Goal: Find specific page/section: Find specific page/section

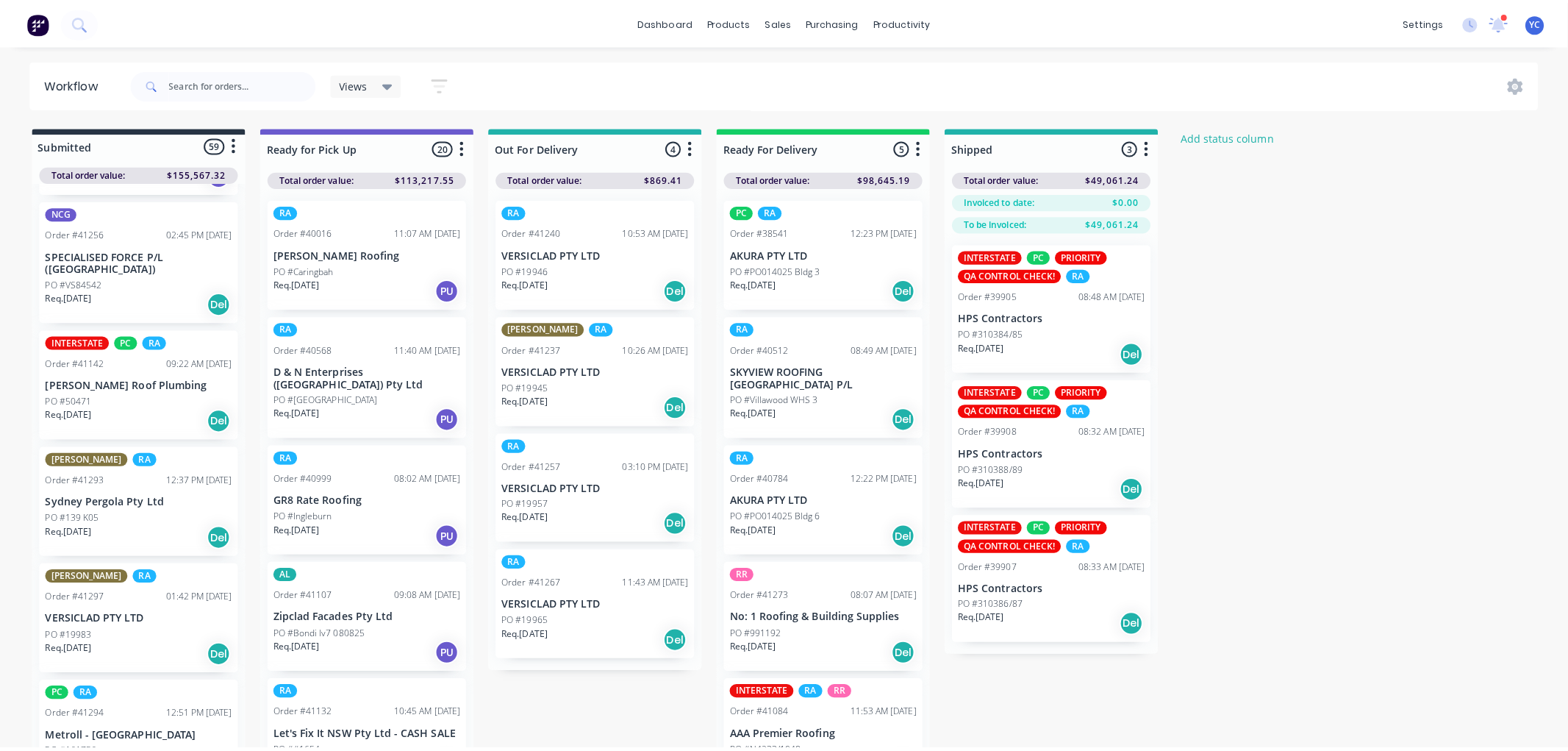
scroll to position [4577, 0]
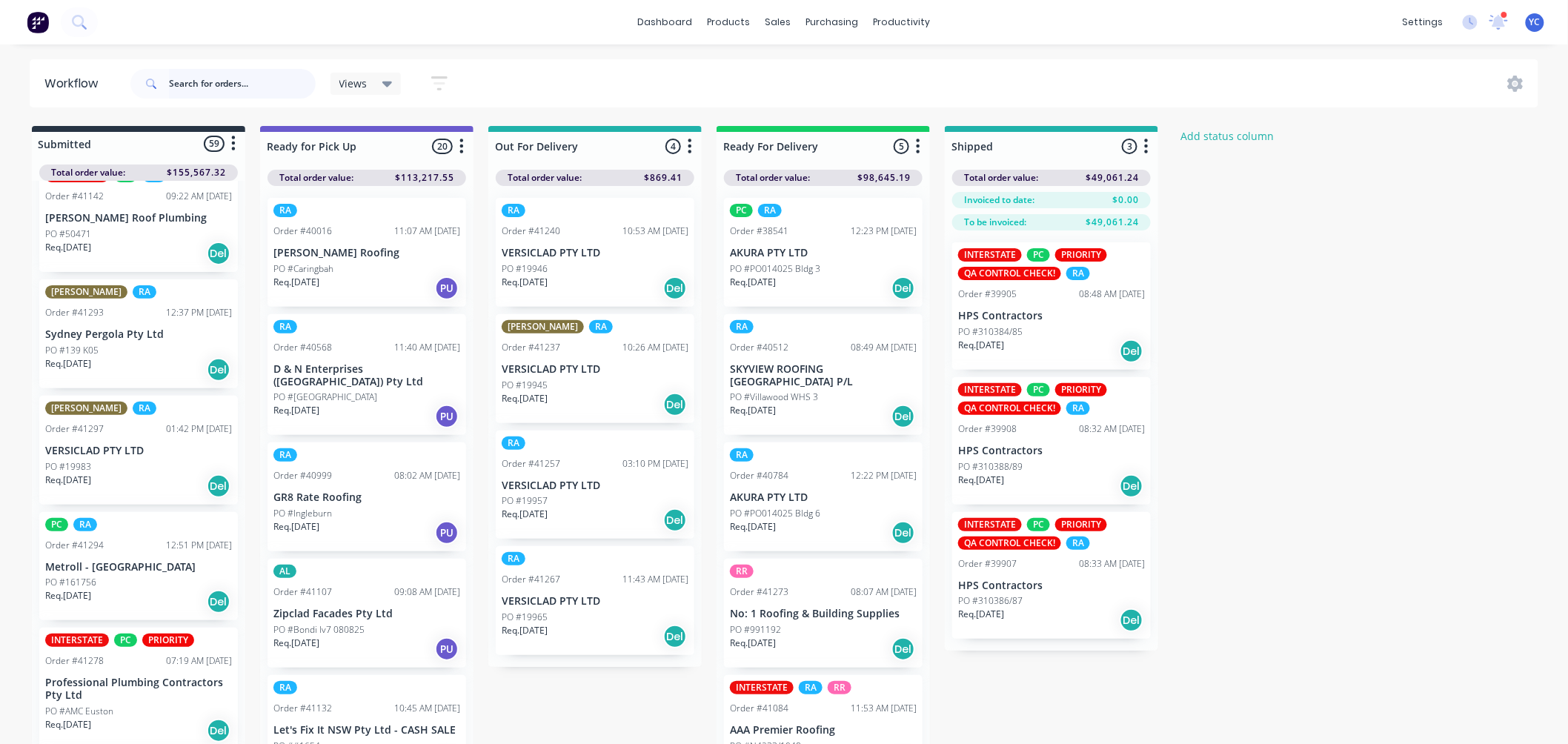
click at [226, 91] on input "text" at bounding box center [242, 83] width 147 height 29
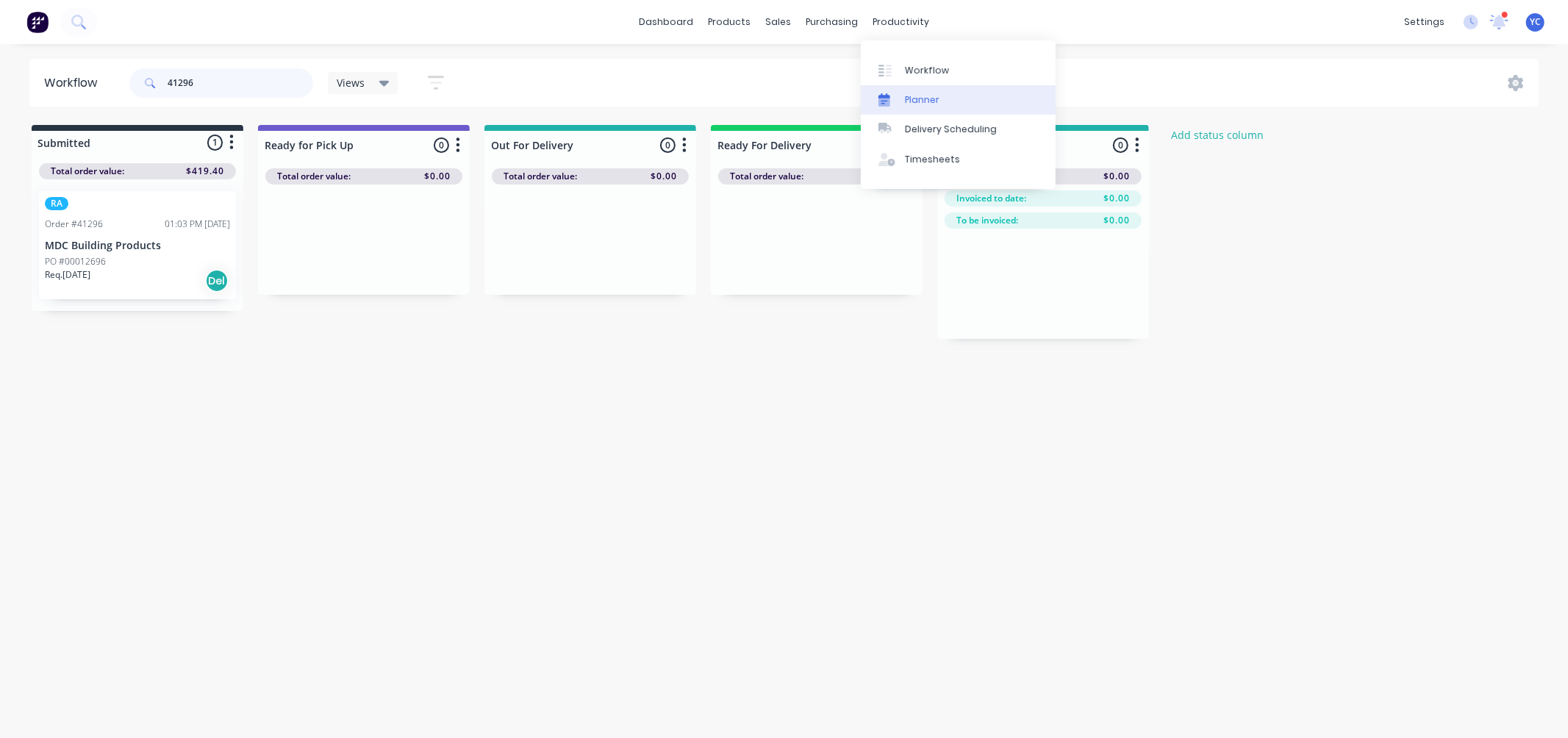
type input "41296"
click at [912, 94] on div "Planner" at bounding box center [922, 100] width 34 height 13
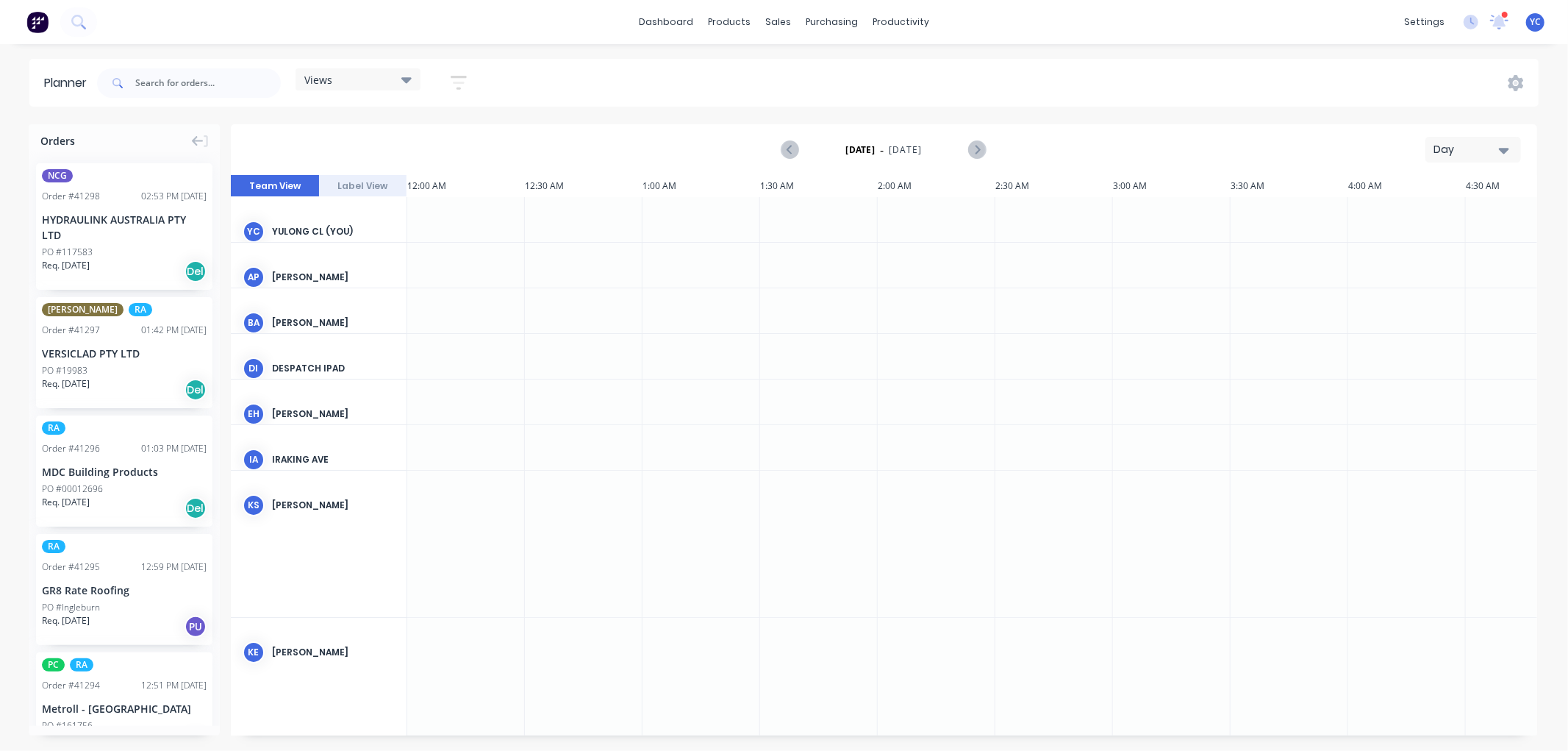
scroll to position [0, 1177]
click at [1474, 156] on div "Day" at bounding box center [1468, 150] width 67 height 16
drag, startPoint x: 980, startPoint y: 85, endPoint x: 371, endPoint y: 145, distance: 611.9
click at [979, 85] on div "Views Save new view None (Default) edit Iraking edit [PERSON_NAME] edit [PERSON…" at bounding box center [817, 83] width 1445 height 44
click at [364, 86] on div "Views" at bounding box center [358, 79] width 125 height 22
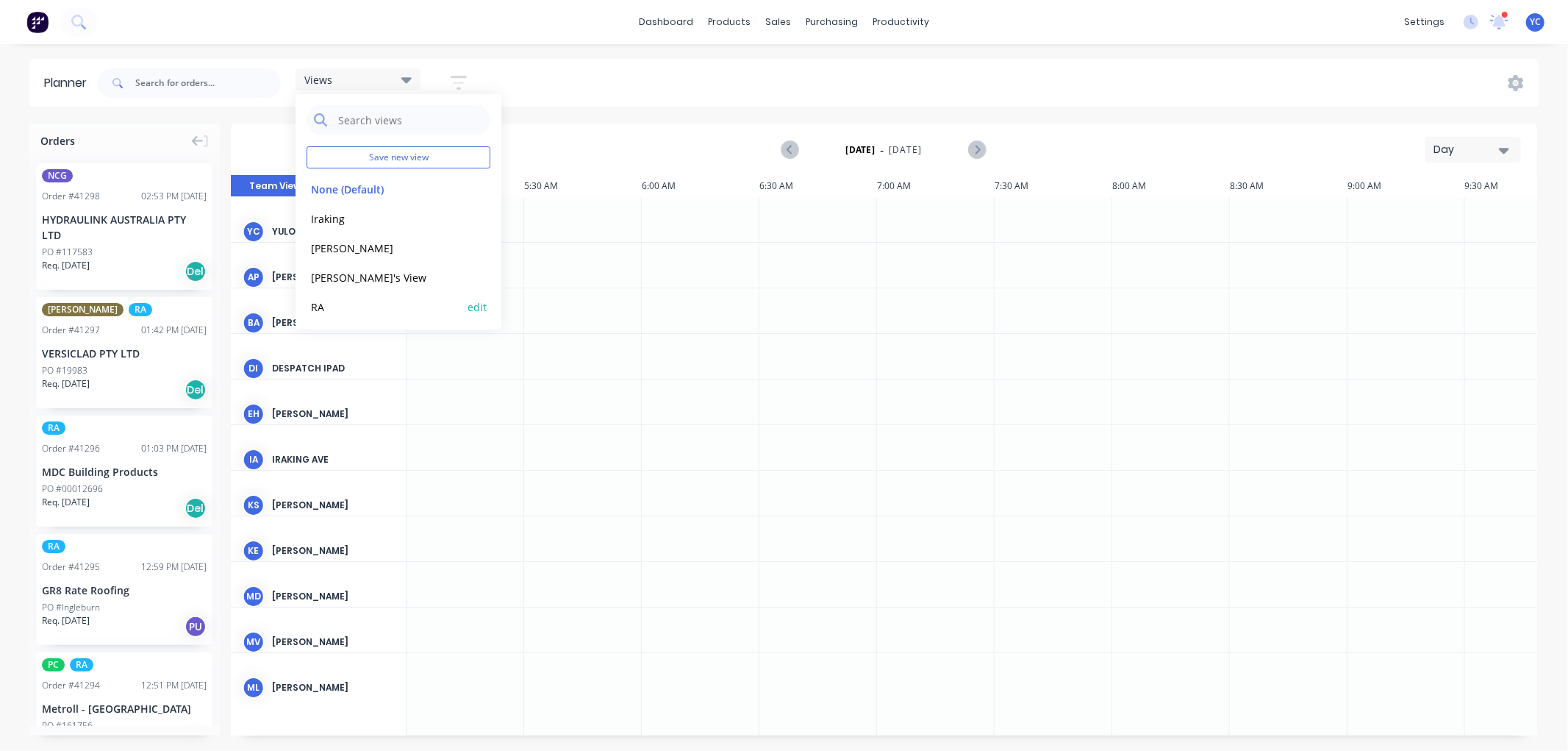
click at [333, 309] on button "RA" at bounding box center [385, 306] width 156 height 17
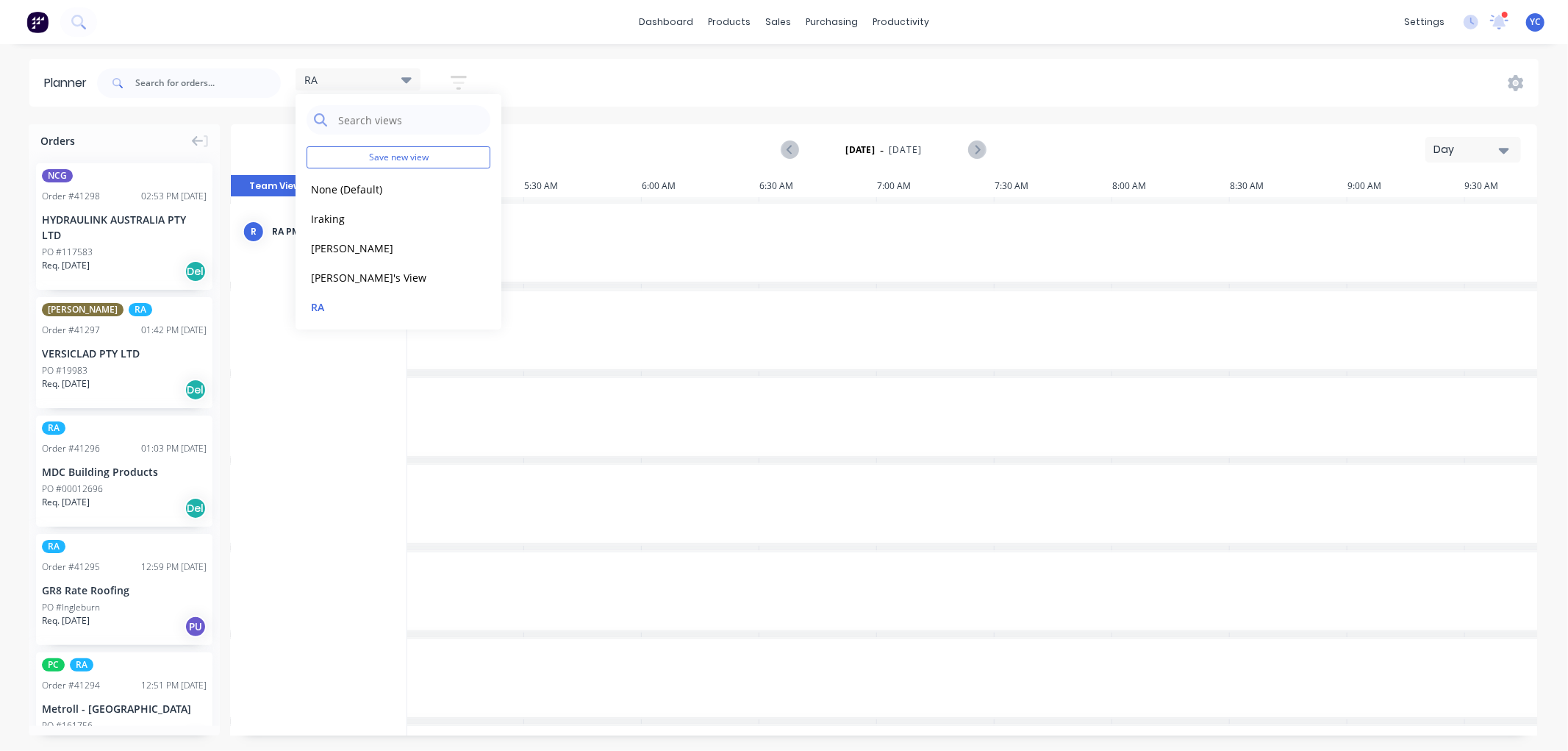
click at [1450, 150] on div "Day" at bounding box center [1468, 150] width 67 height 16
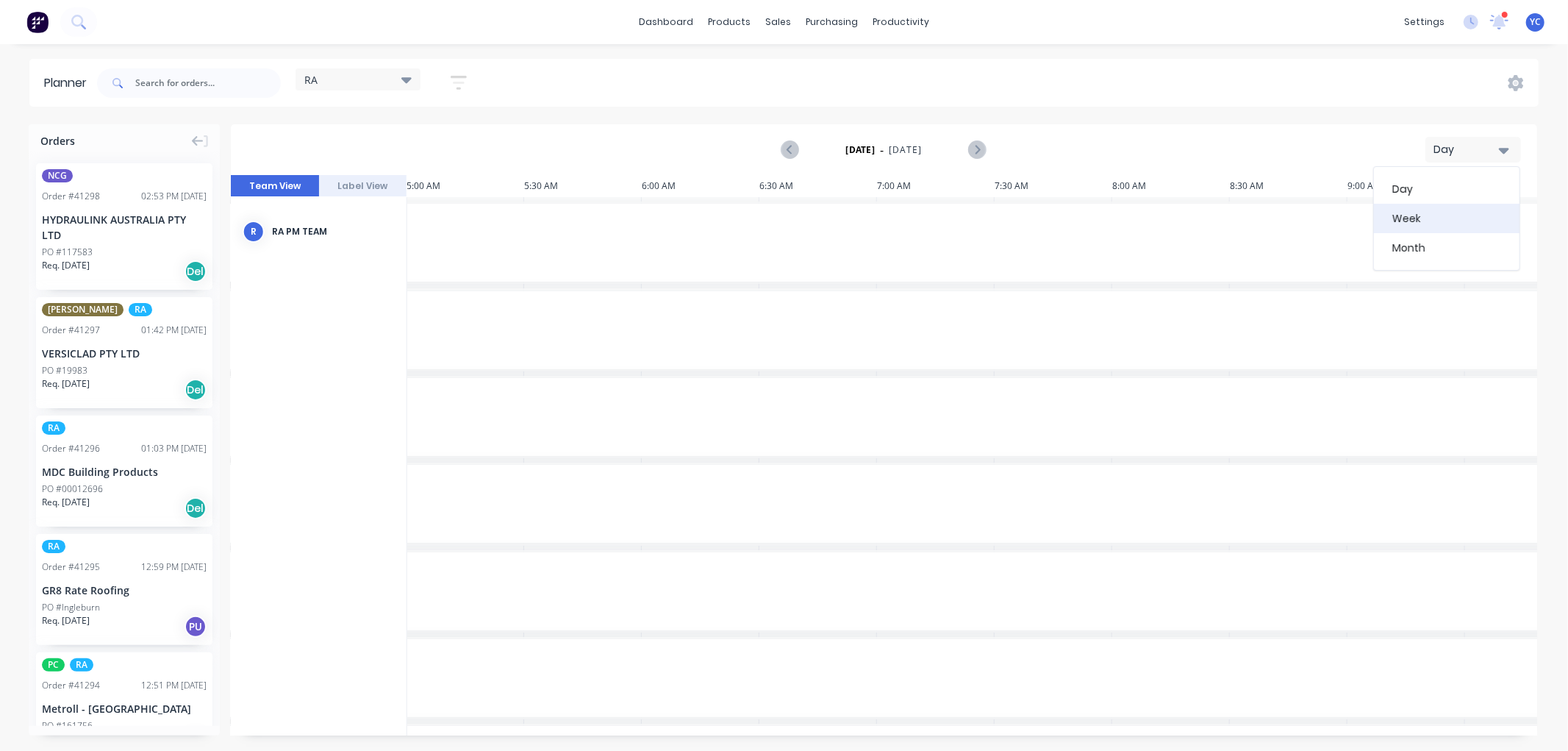
click at [1424, 221] on div "Week" at bounding box center [1447, 218] width 146 height 29
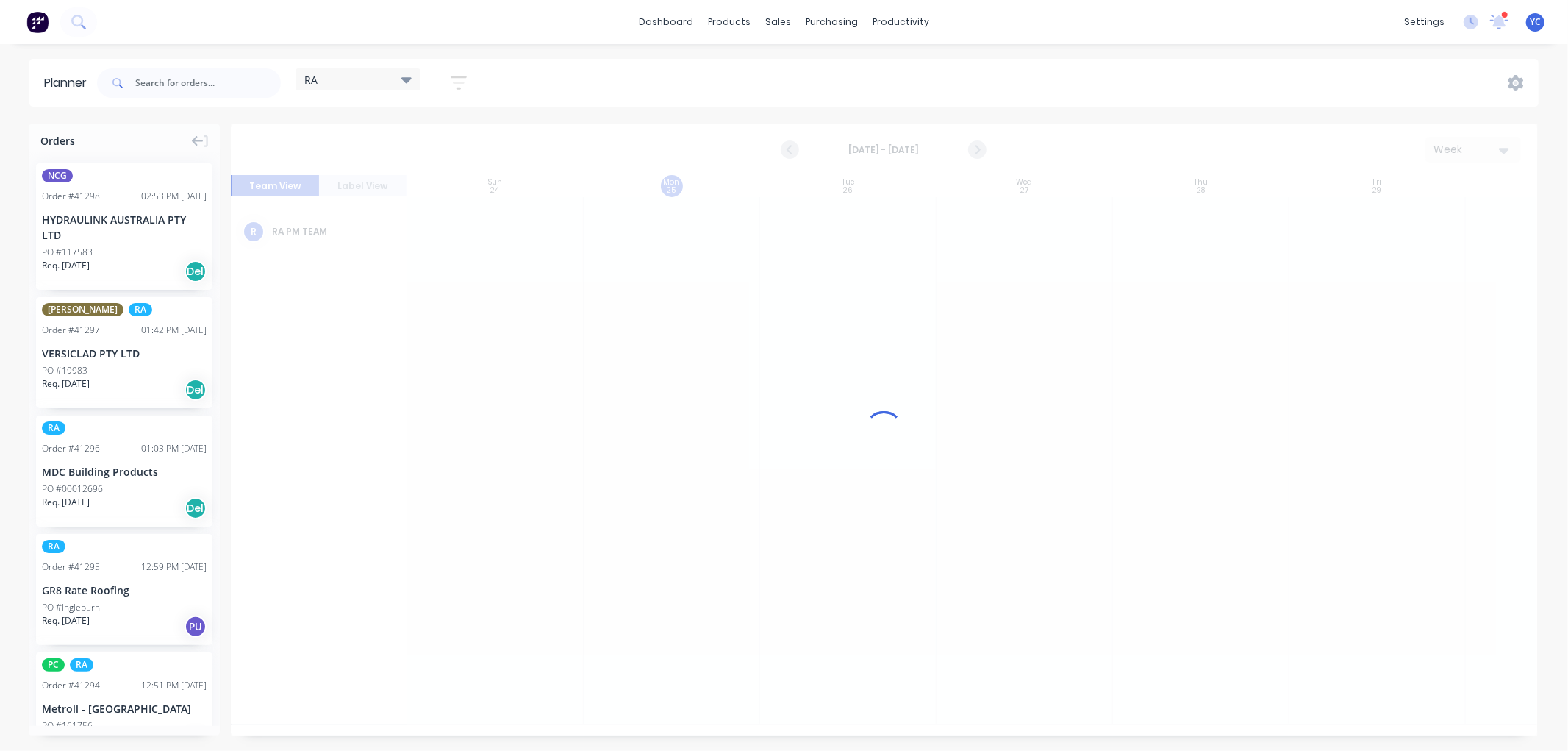
scroll to position [0, 1]
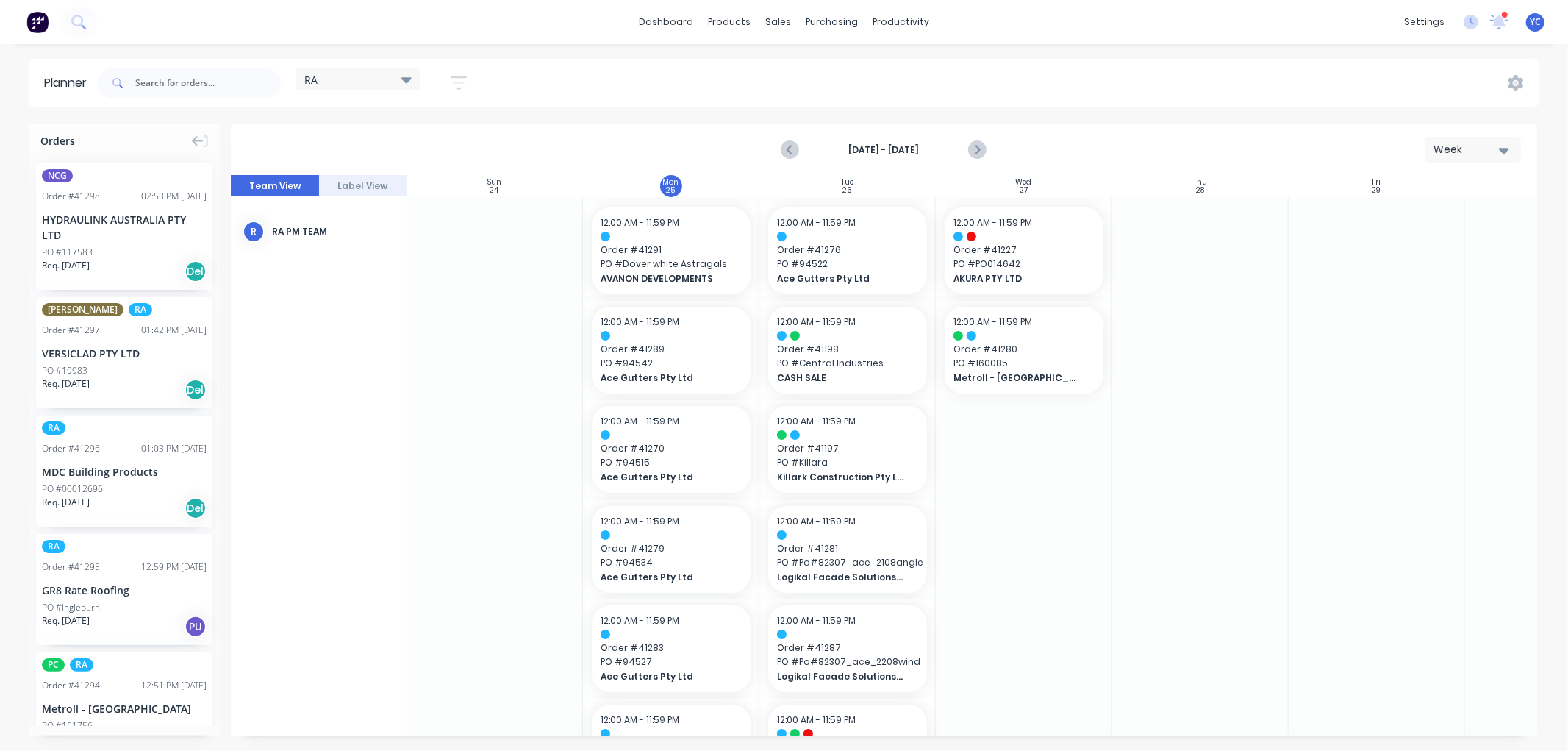
click at [885, 81] on div "RA Save new view None (Default) edit Iraking edit [PERSON_NAME] edit [PERSON_NA…" at bounding box center [817, 83] width 1445 height 44
drag, startPoint x: 121, startPoint y: 583, endPoint x: 680, endPoint y: 362, distance: 601.1
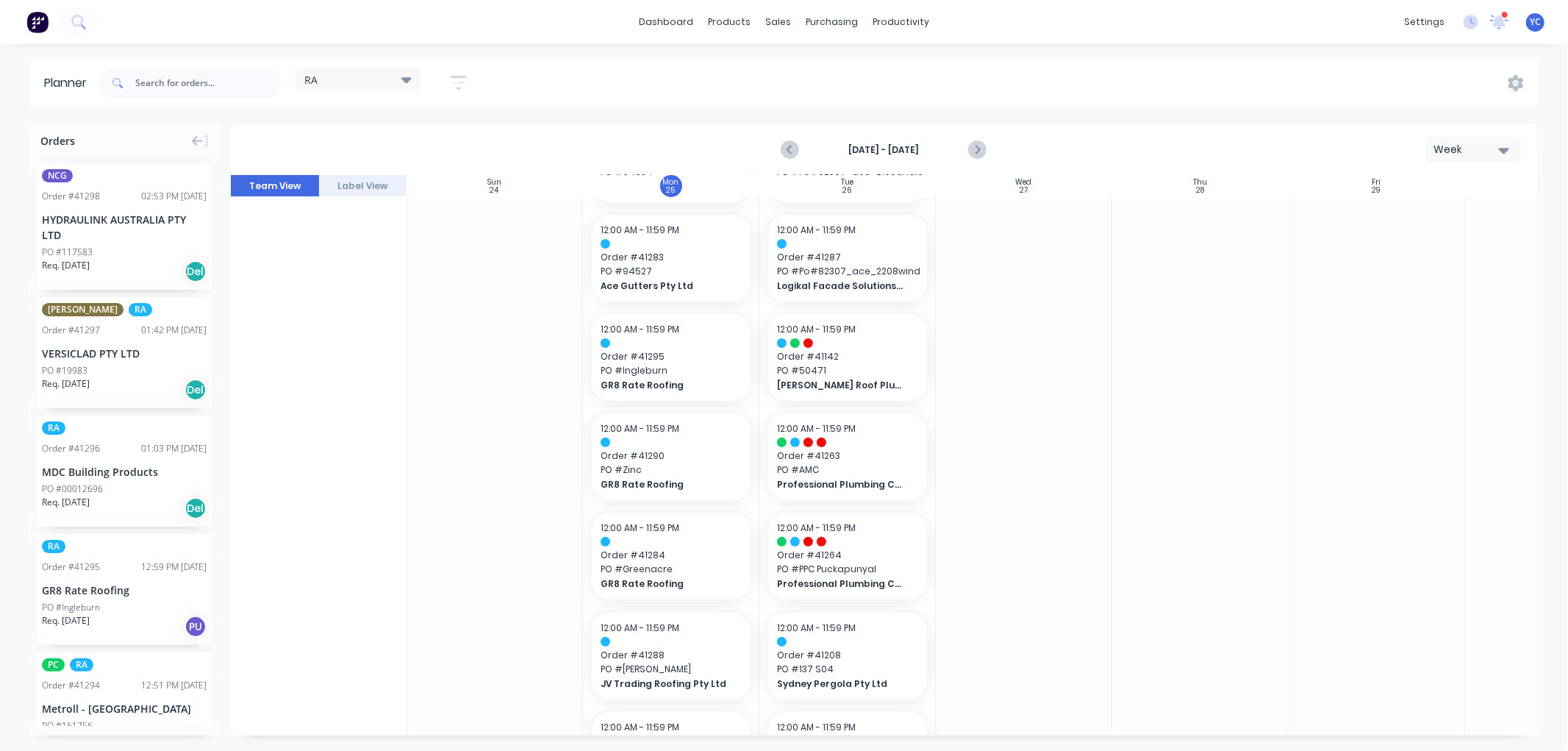
scroll to position [391, 0]
drag, startPoint x: 110, startPoint y: 468, endPoint x: 668, endPoint y: 395, distance: 562.8
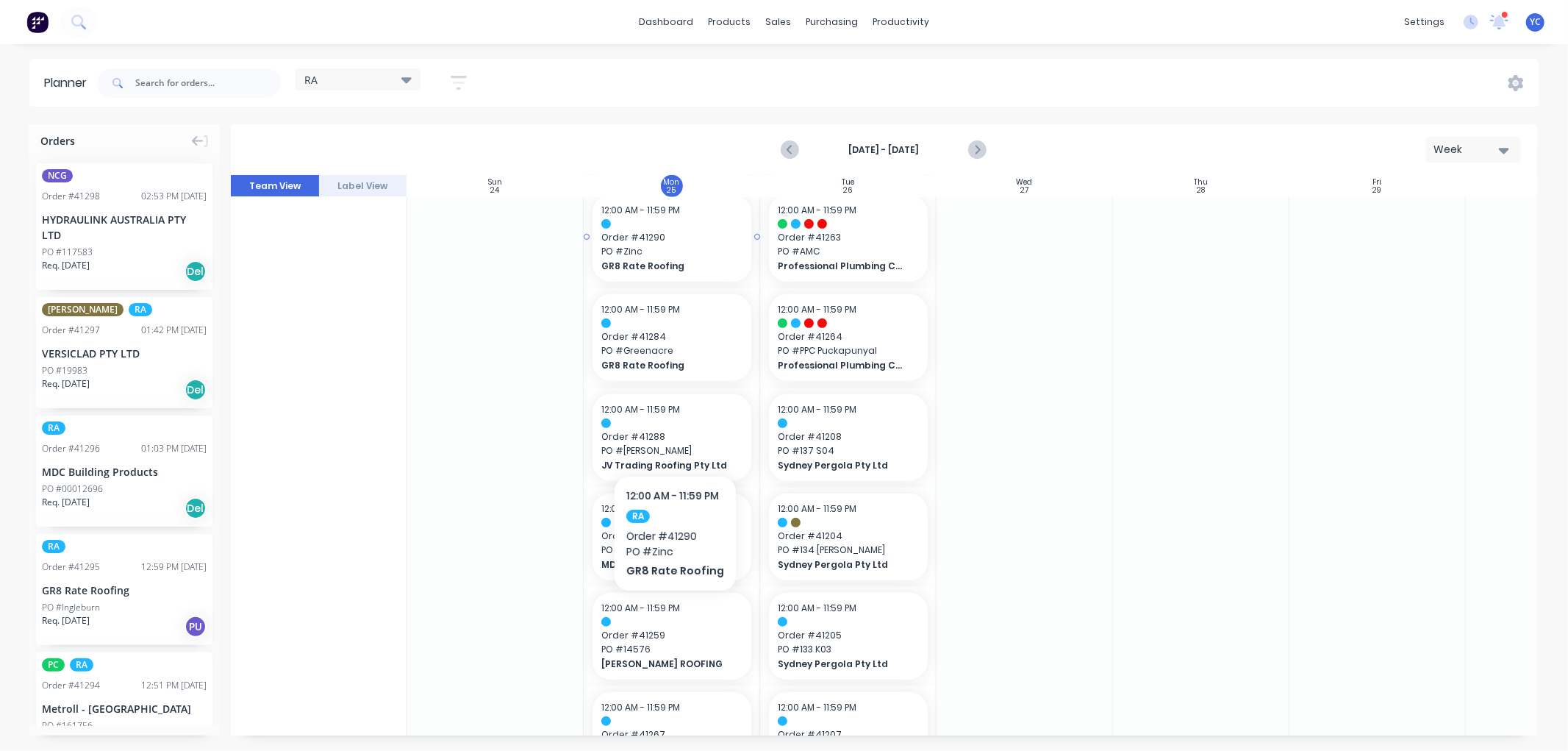
scroll to position [636, 0]
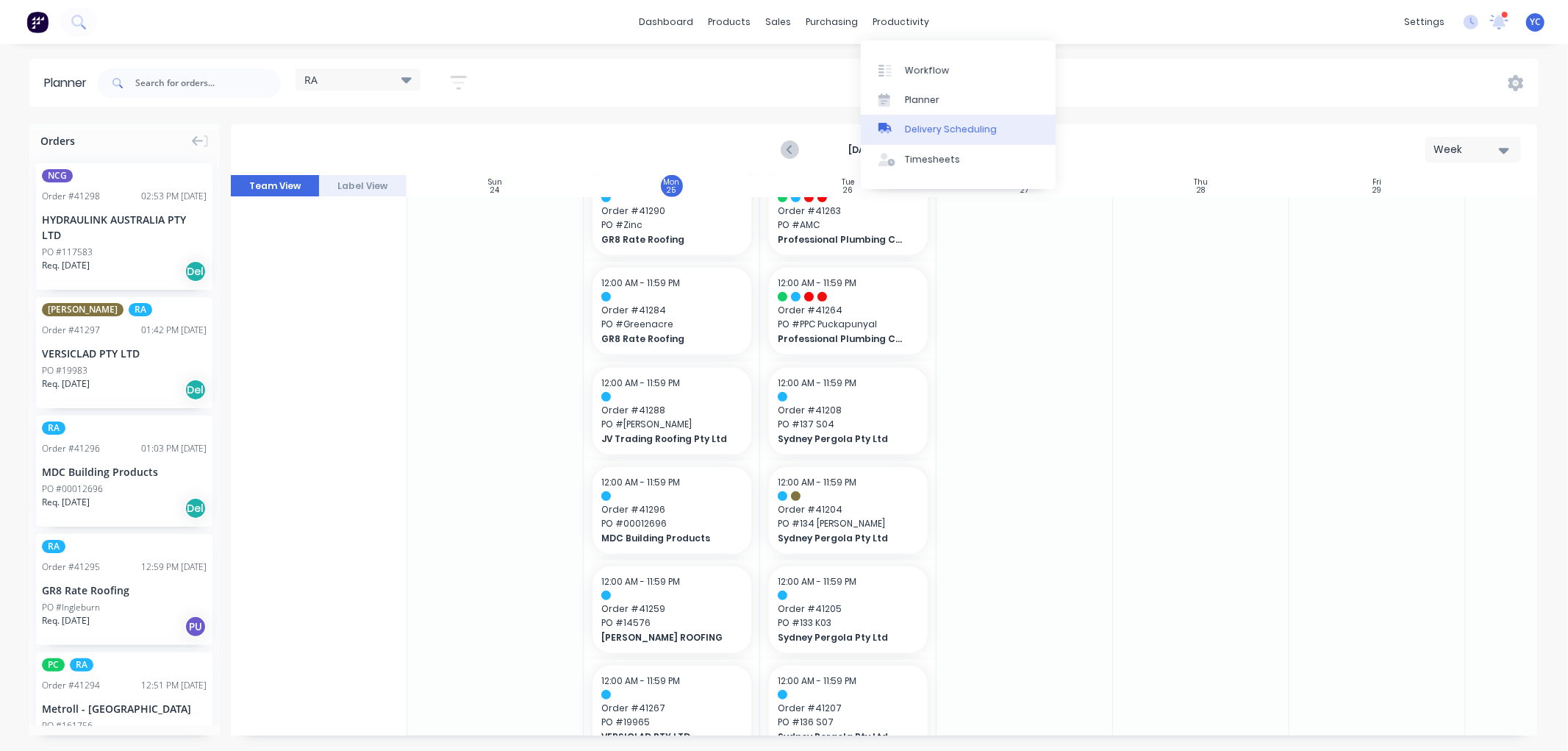
click at [908, 123] on div "Delivery Scheduling" at bounding box center [951, 130] width 92 height 13
